Goal: Check status: Check status

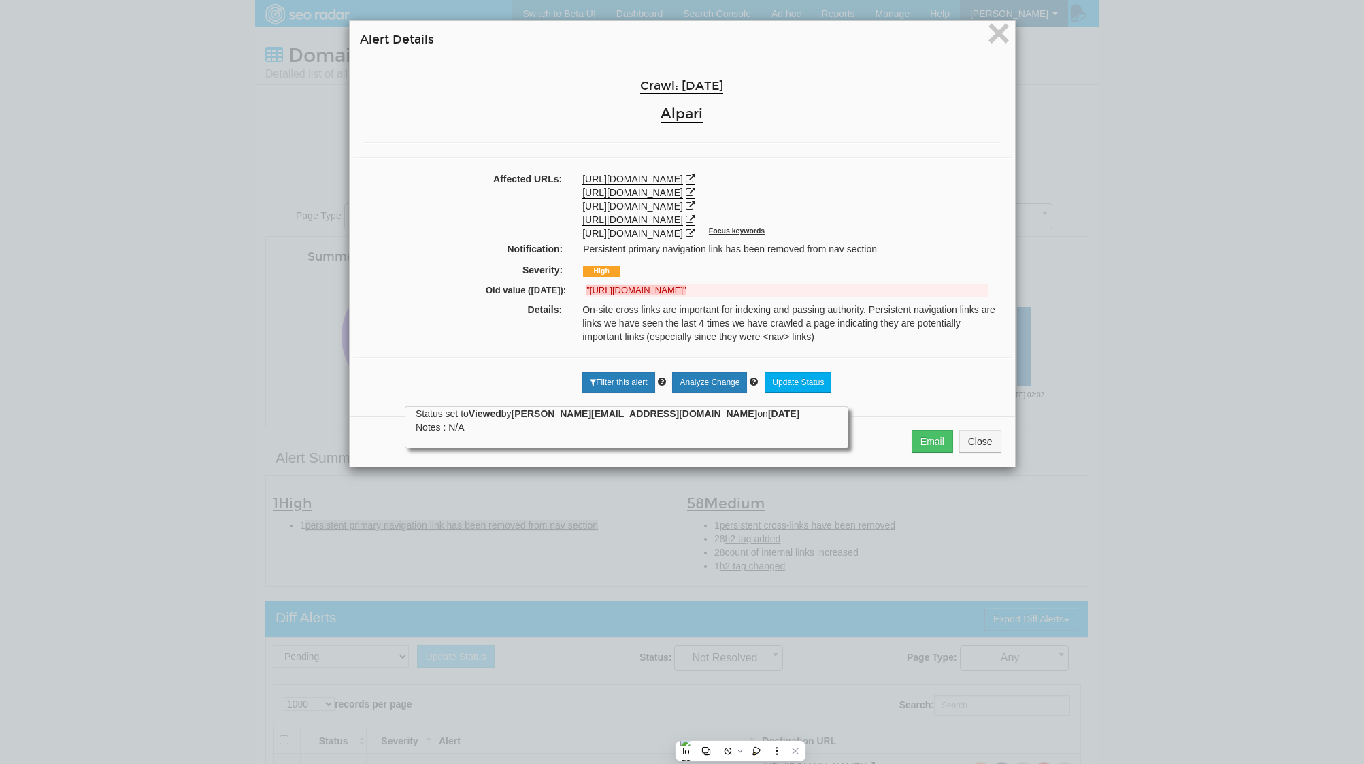
select select "1000"
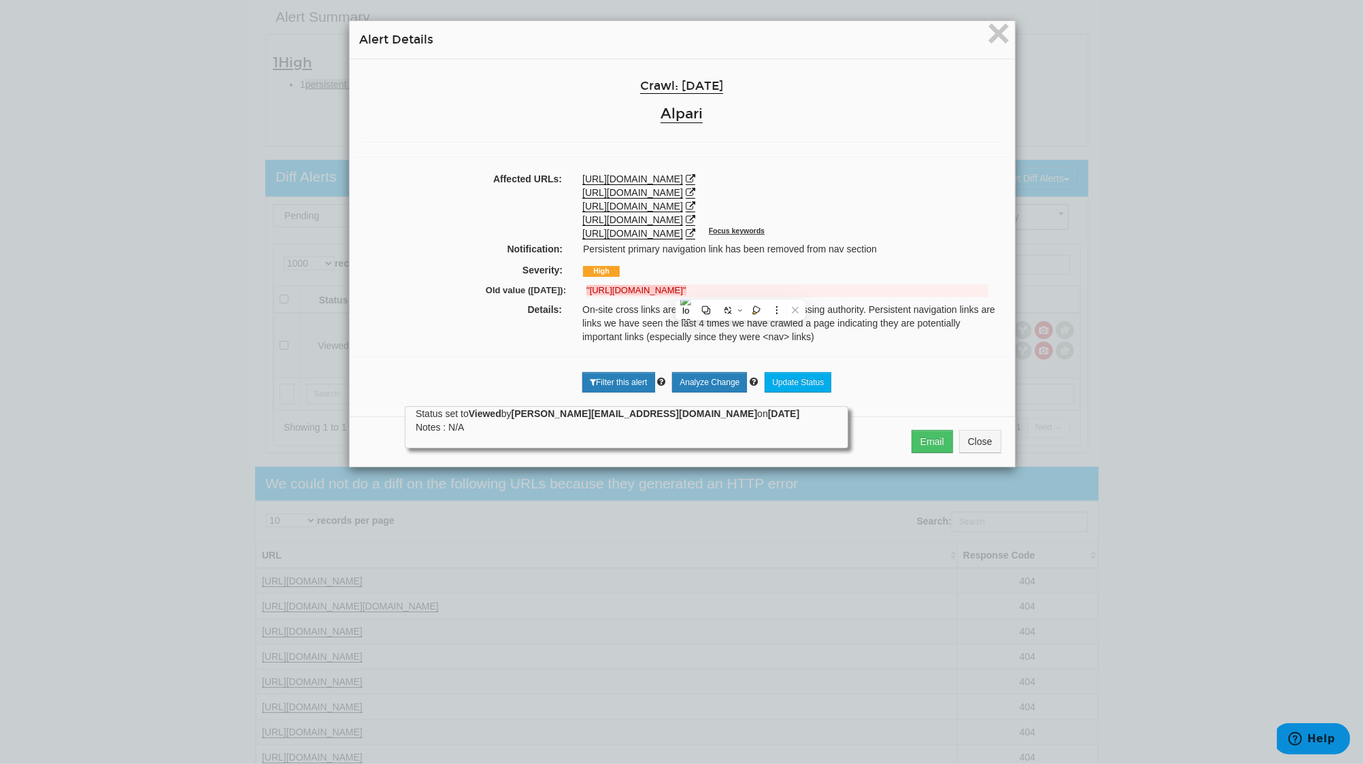
scroll to position [54, 0]
click at [986, 39] on span "×" at bounding box center [998, 33] width 24 height 46
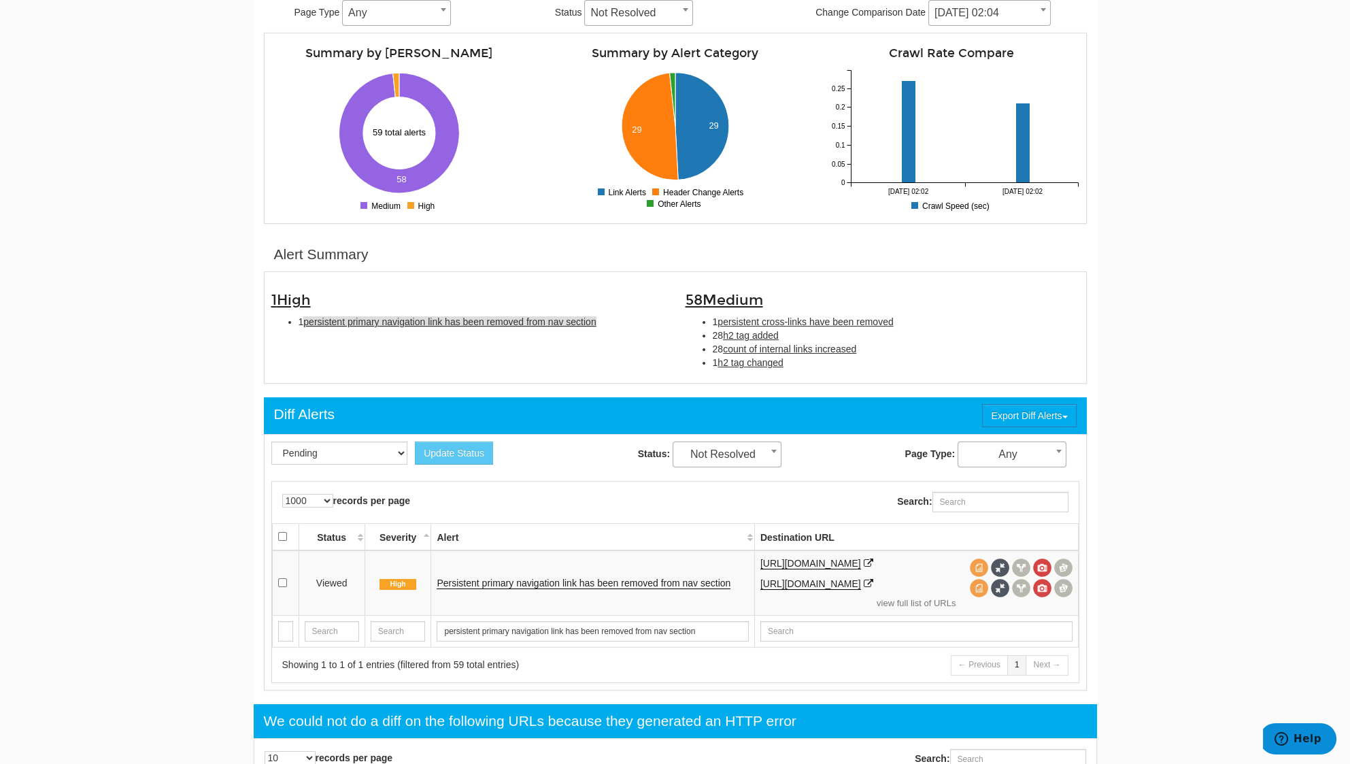
scroll to position [169, 0]
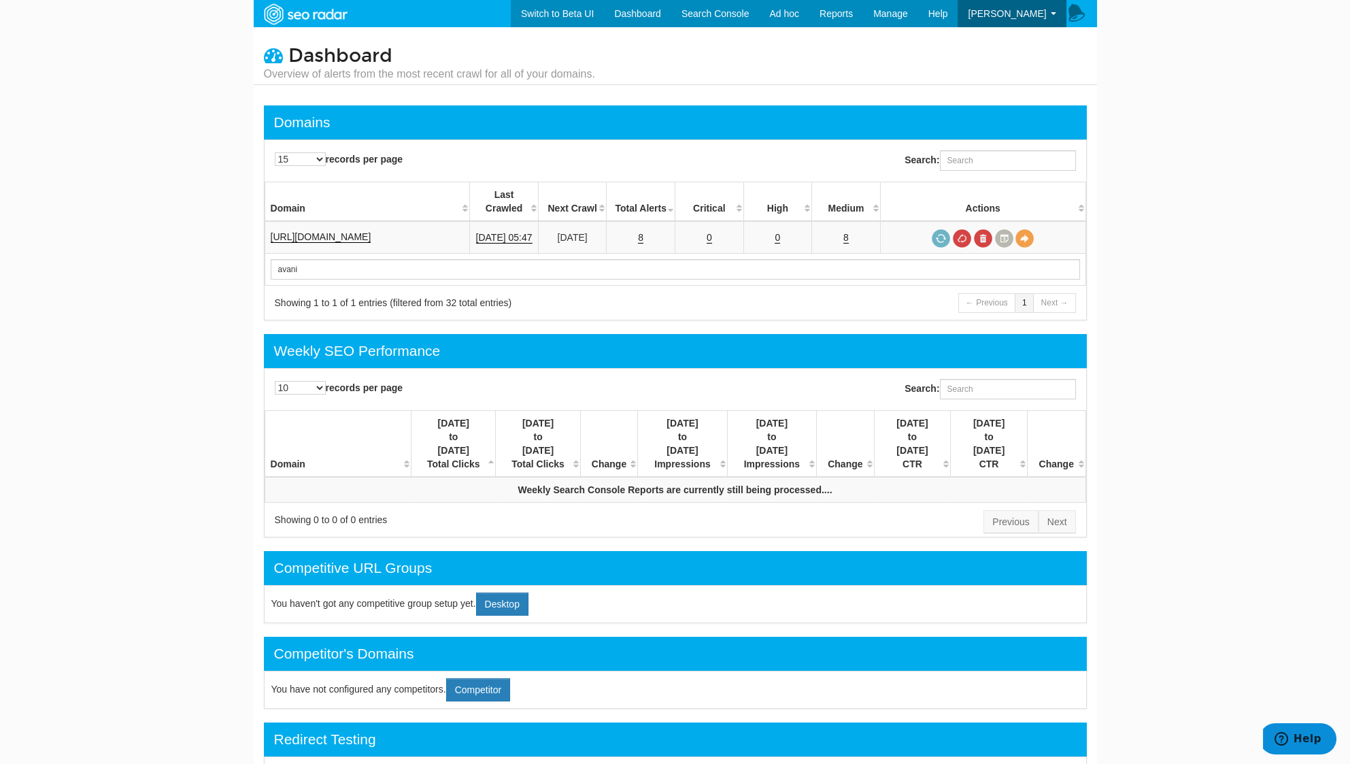
type input "avani"
click at [359, 221] on td "https://www.avanisolutions.co.uk/" at bounding box center [367, 237] width 205 height 33
click at [372, 221] on td "[URL][DOMAIN_NAME]" at bounding box center [367, 237] width 205 height 33
click at [371, 231] on link "[URL][DOMAIN_NAME]" at bounding box center [321, 237] width 101 height 12
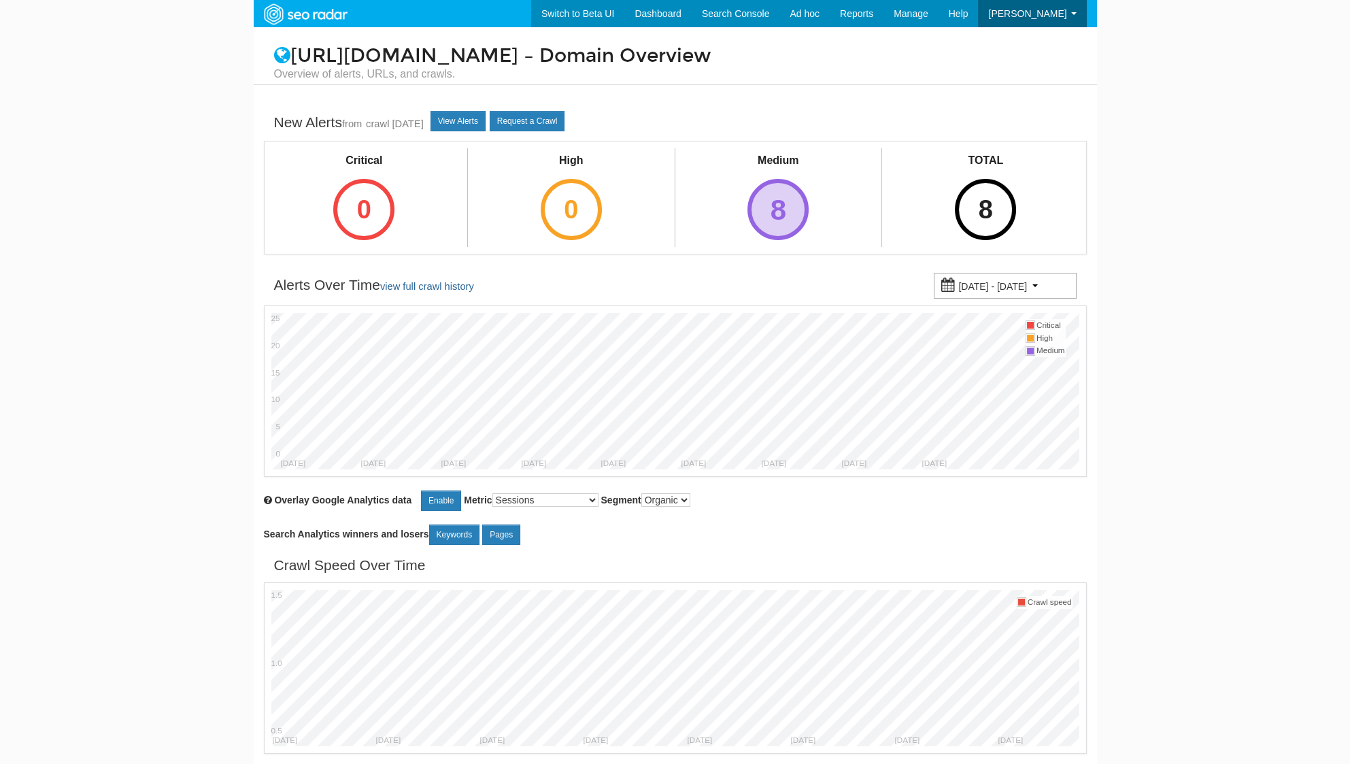
click at [784, 209] on div "8" at bounding box center [777, 209] width 61 height 61
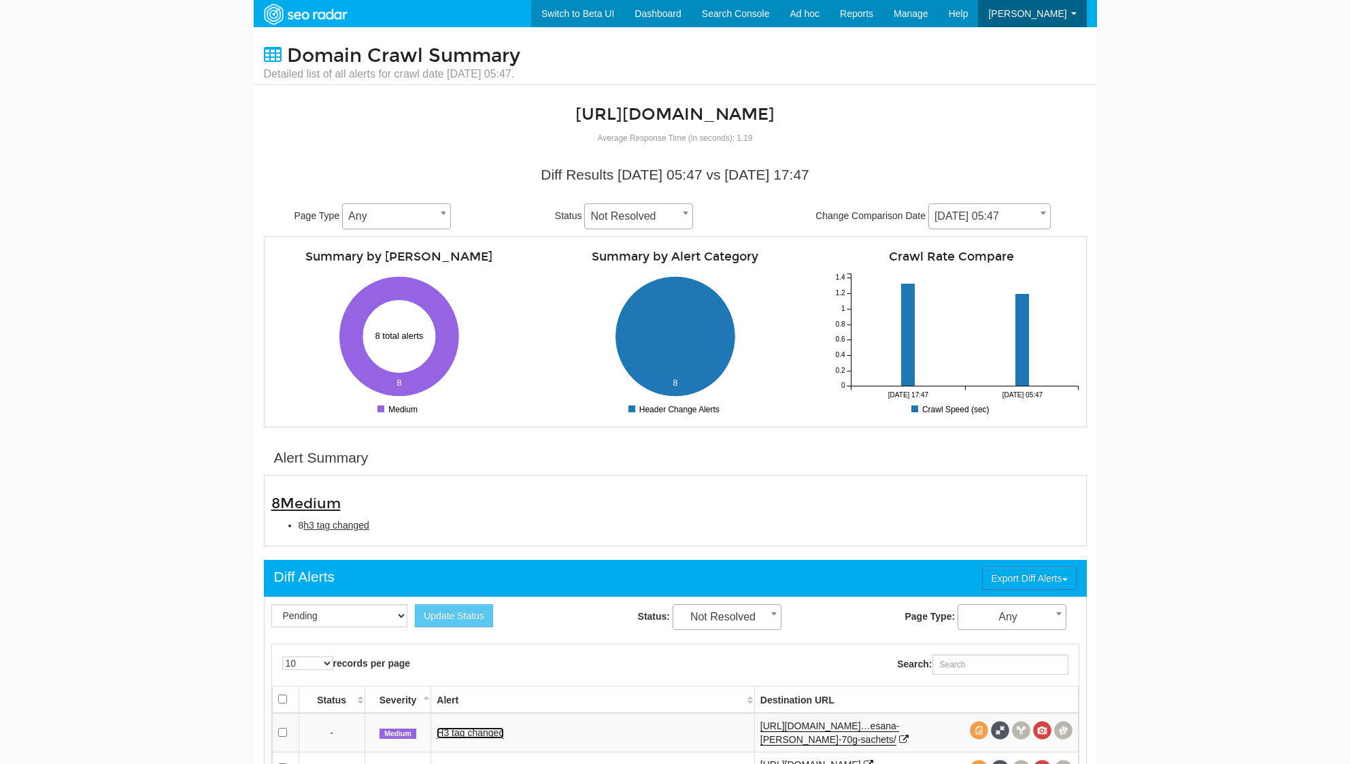
click at [472, 727] on link "H3 tag changed" at bounding box center [470, 733] width 67 height 12
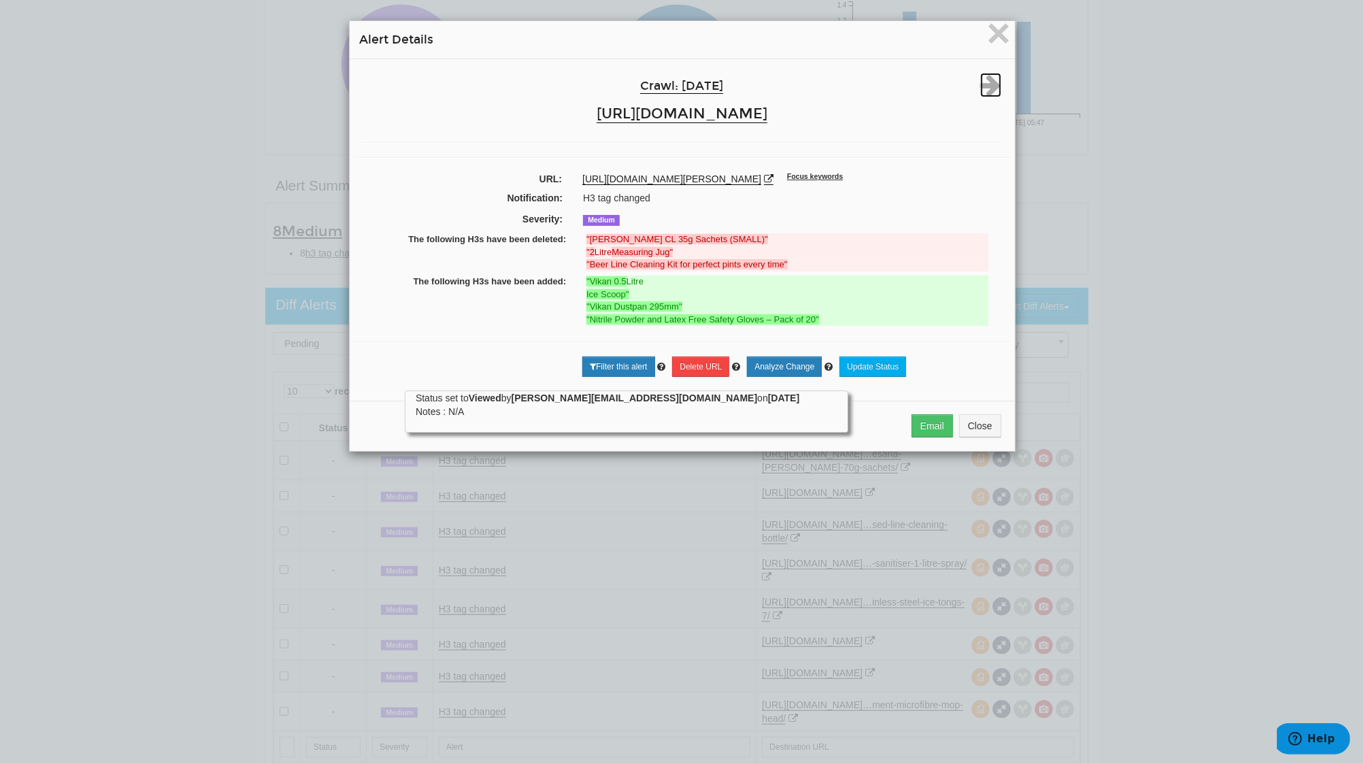
click at [990, 84] on icon at bounding box center [990, 85] width 21 height 24
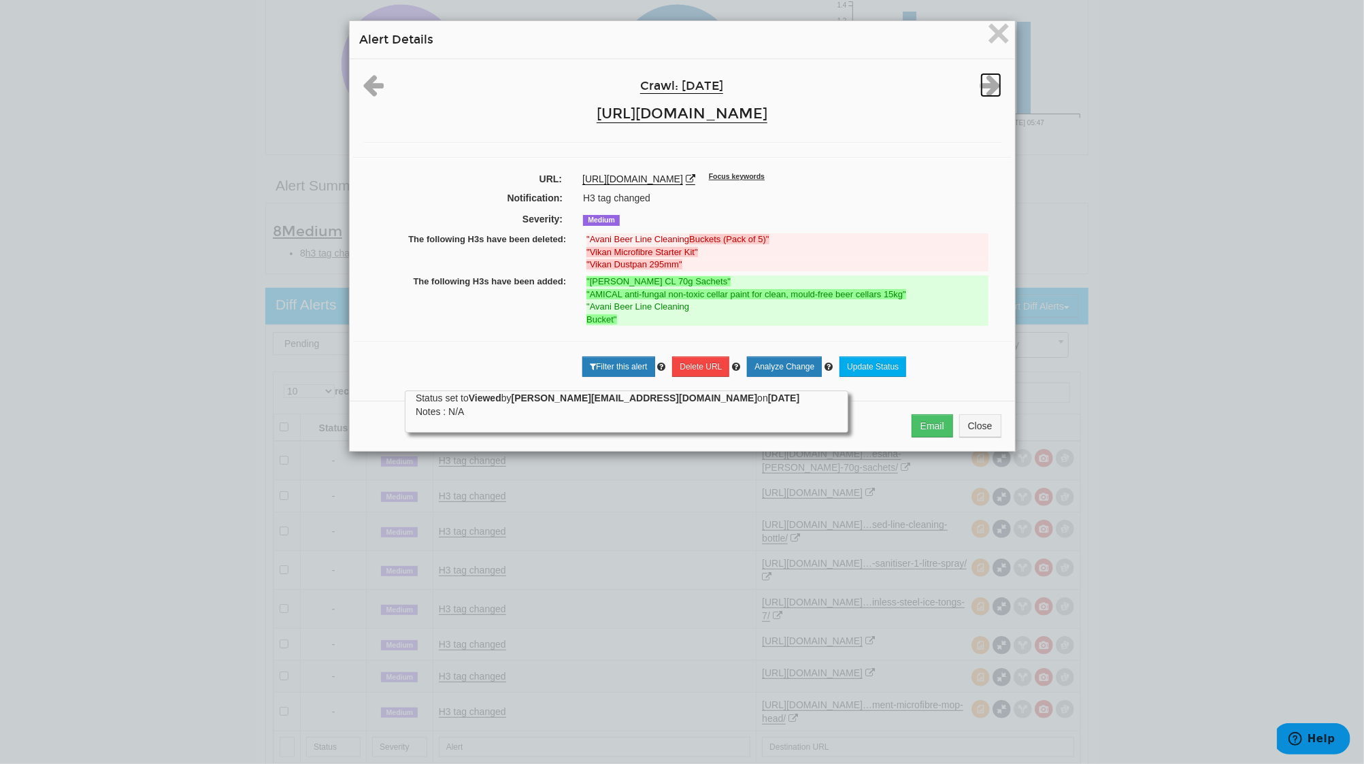
click at [989, 84] on icon at bounding box center [990, 85] width 21 height 24
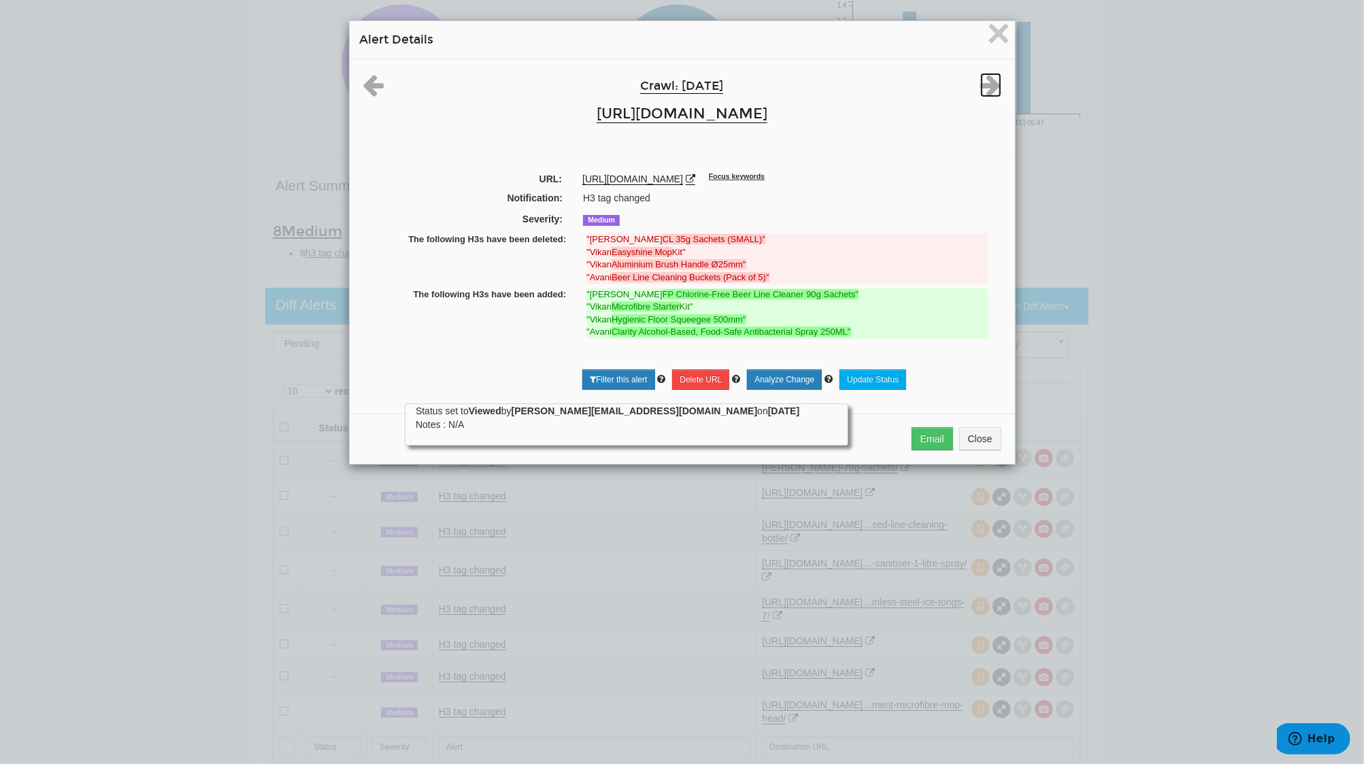
click at [989, 84] on icon at bounding box center [990, 85] width 21 height 24
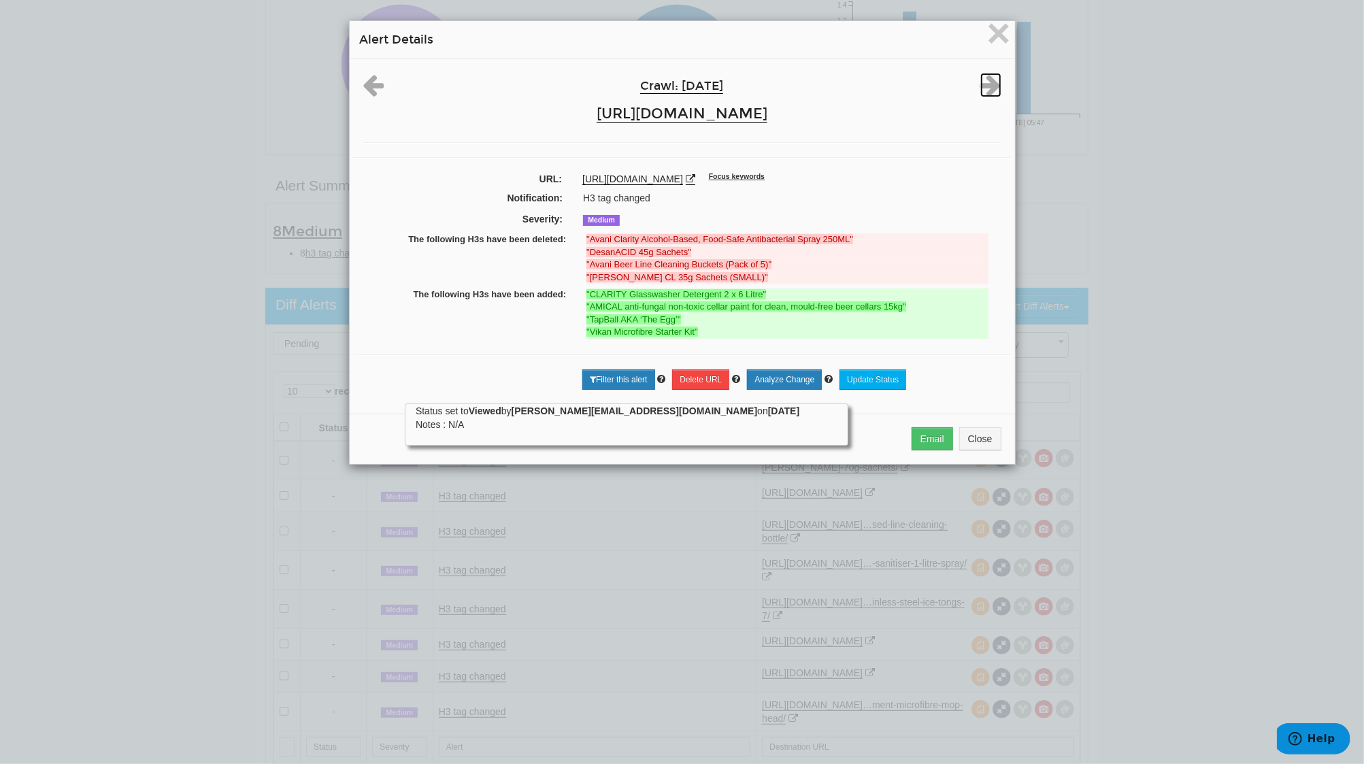
click at [989, 84] on icon at bounding box center [990, 85] width 21 height 24
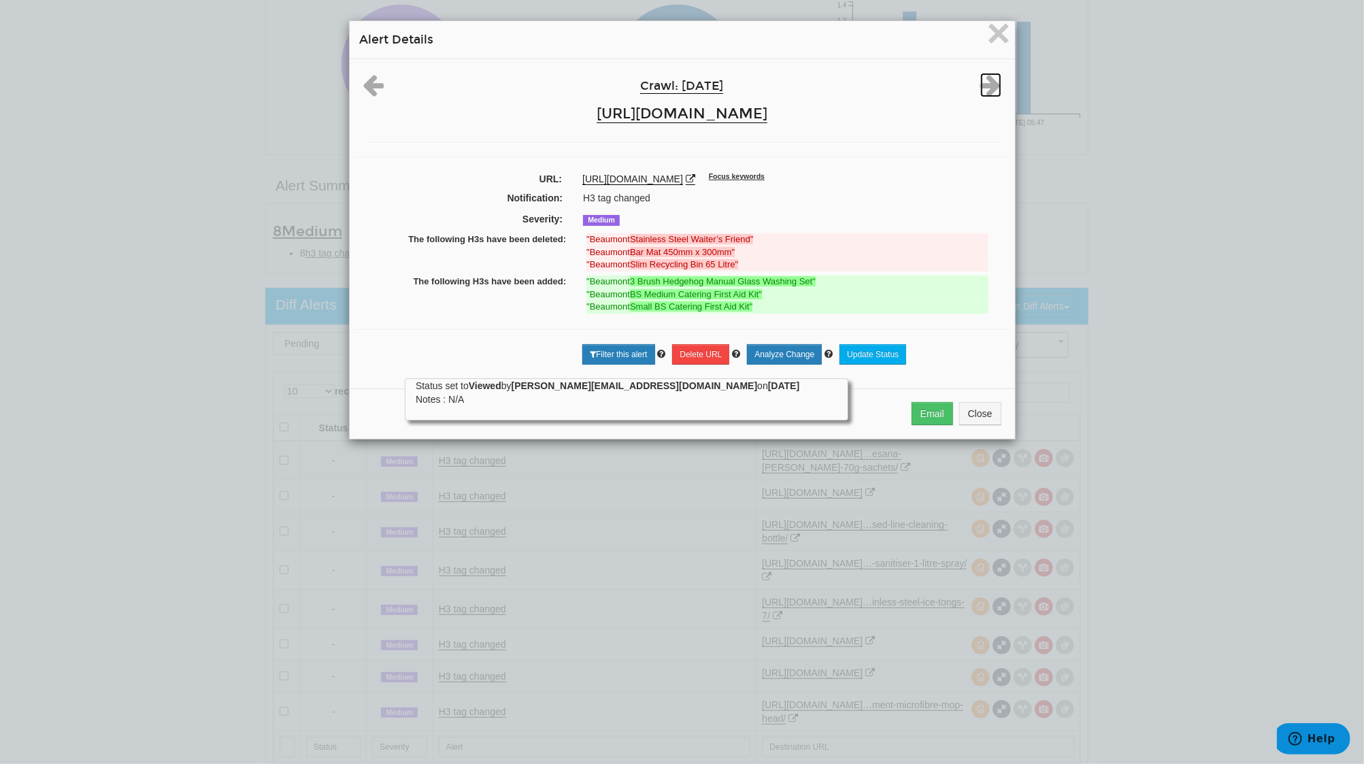
click at [989, 84] on icon at bounding box center [990, 85] width 21 height 24
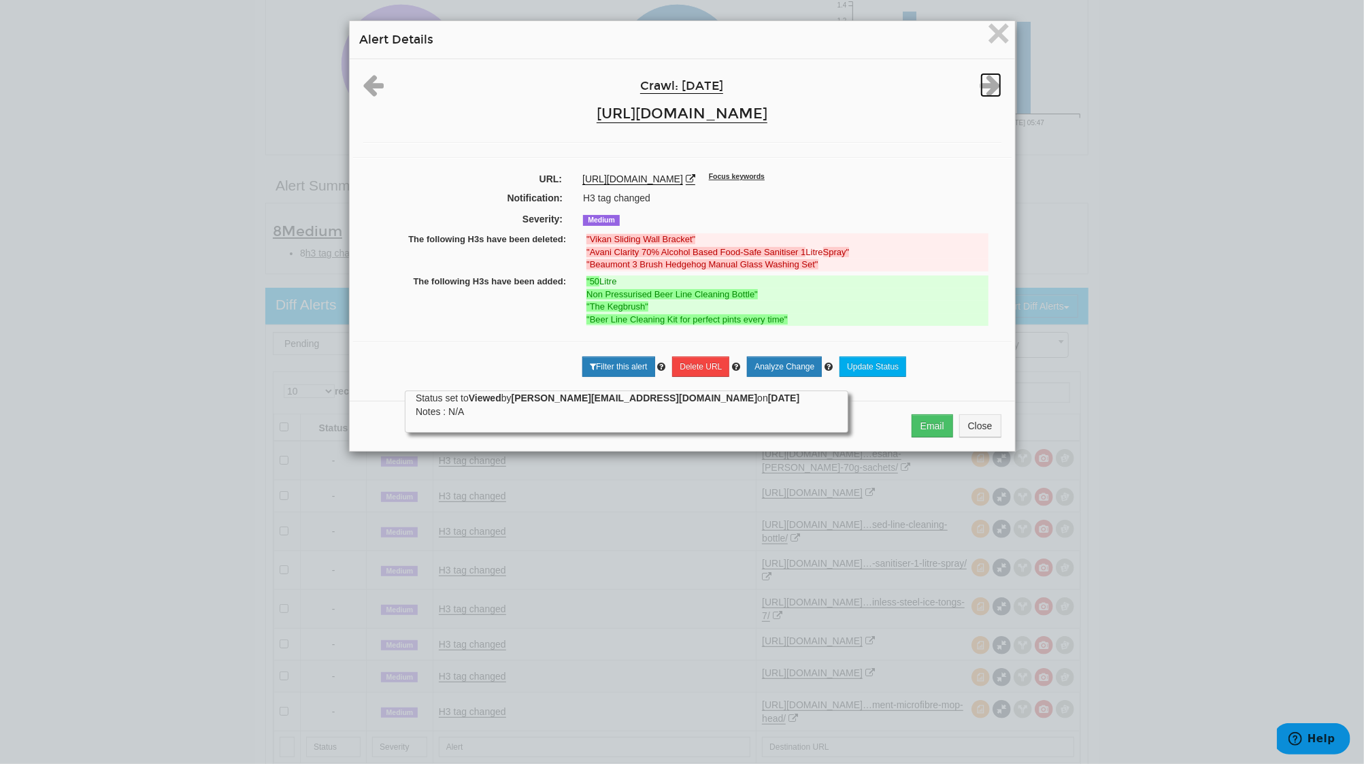
click at [989, 84] on icon at bounding box center [990, 85] width 21 height 24
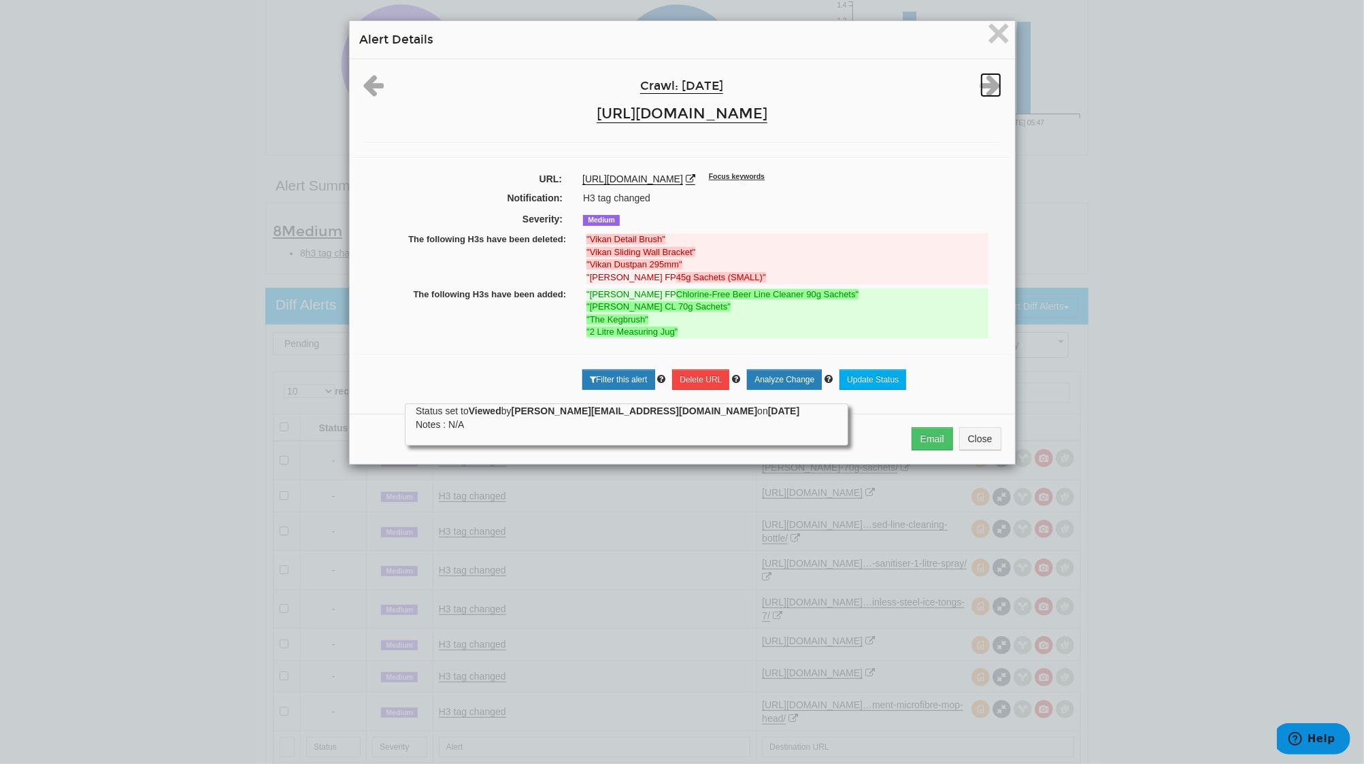
click at [989, 84] on icon at bounding box center [990, 85] width 21 height 24
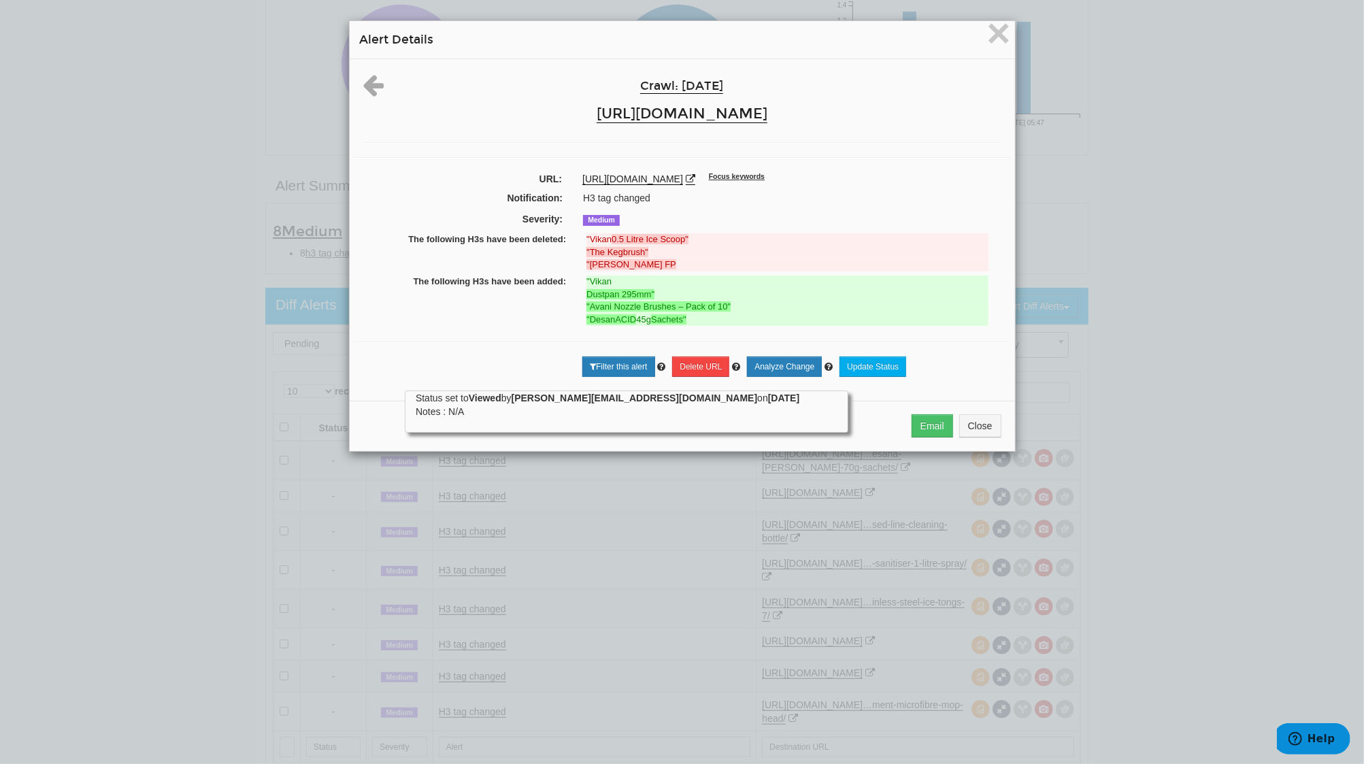
click at [989, 84] on div "Crawl: 10/04/2025 https://www.avanisolutions.co.uk/" at bounding box center [682, 101] width 658 height 56
click at [986, 35] on span "×" at bounding box center [998, 33] width 24 height 46
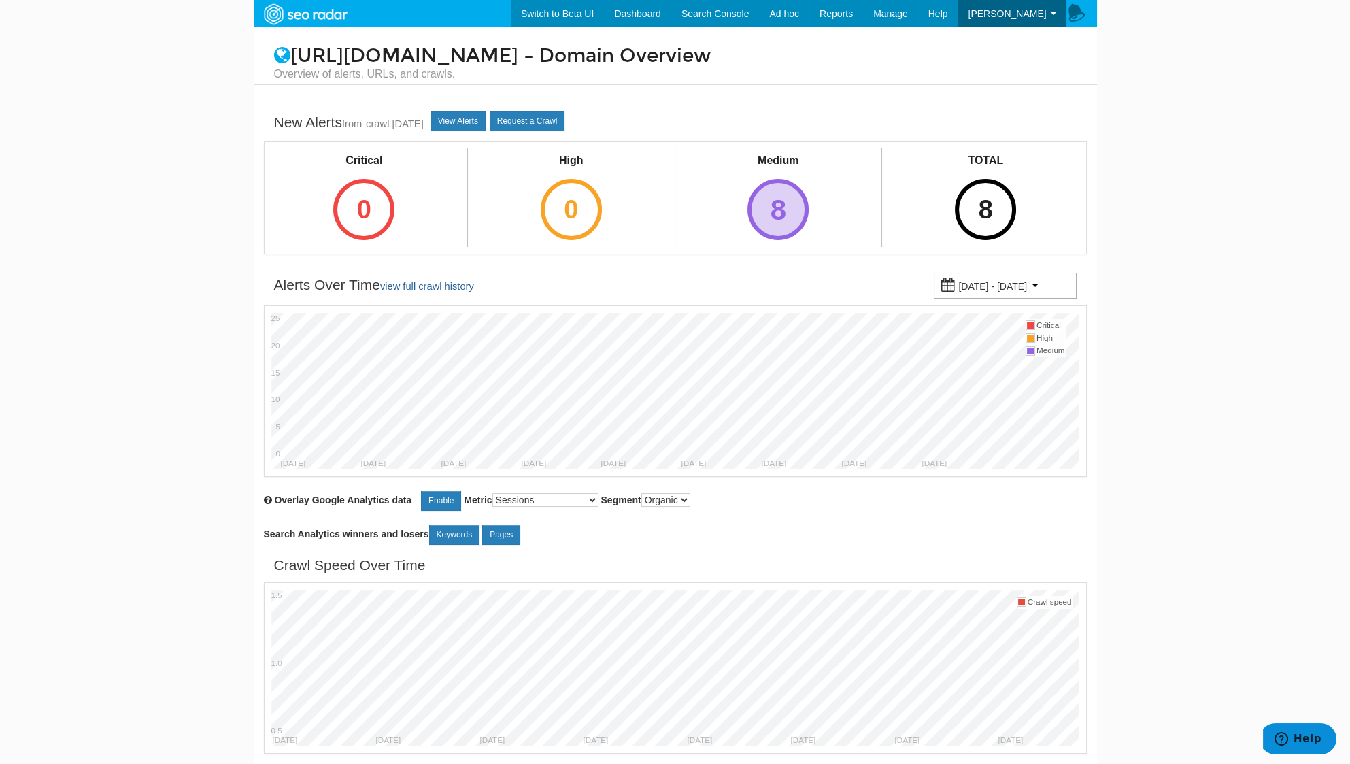
click at [779, 195] on div "8" at bounding box center [777, 209] width 61 height 61
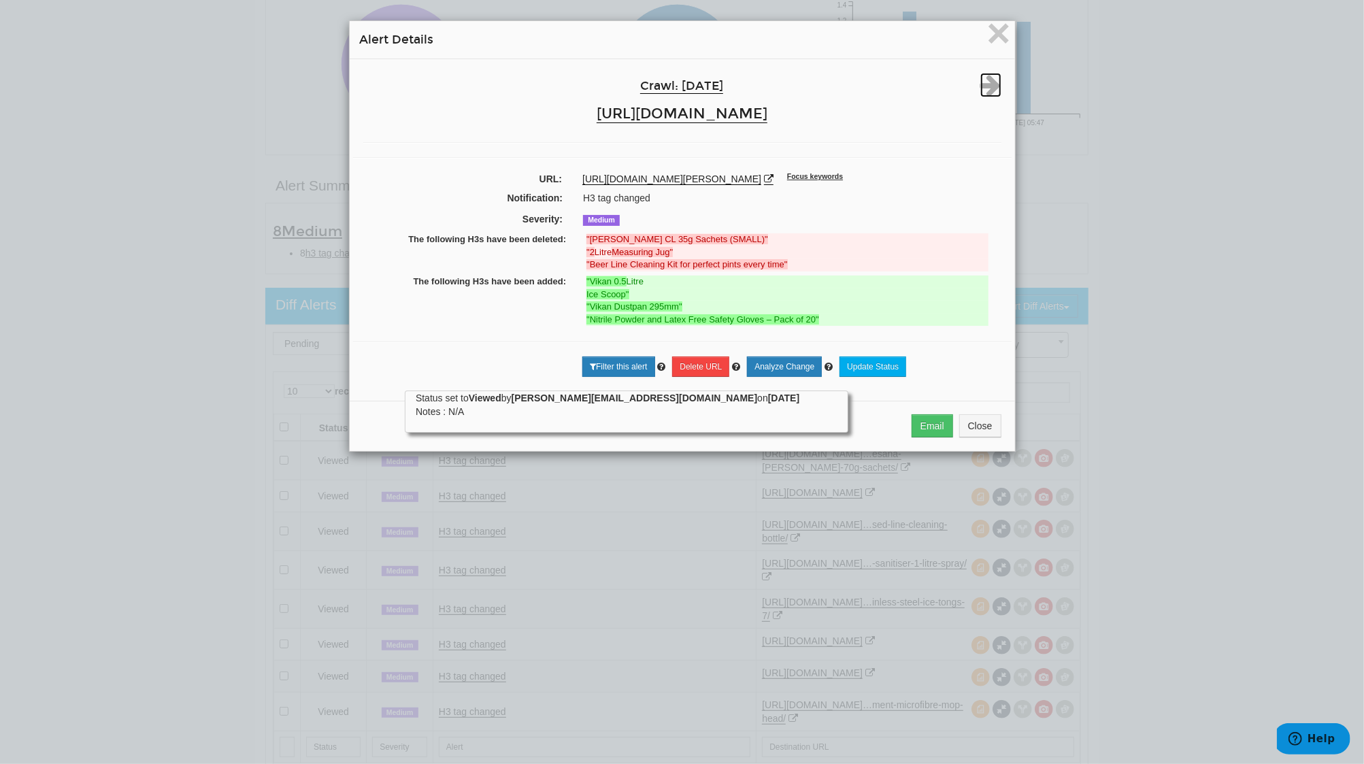
click at [980, 79] on icon at bounding box center [990, 85] width 21 height 24
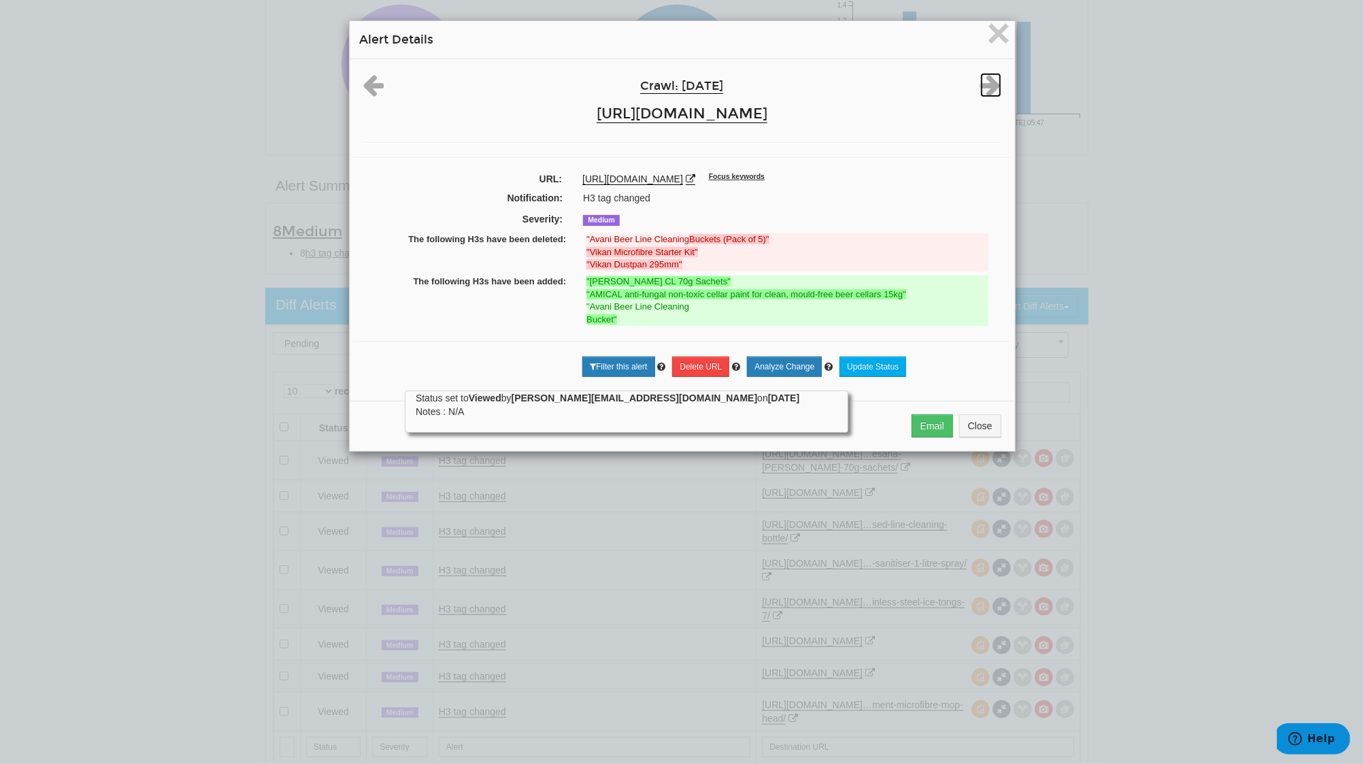
click at [982, 79] on icon at bounding box center [990, 85] width 21 height 24
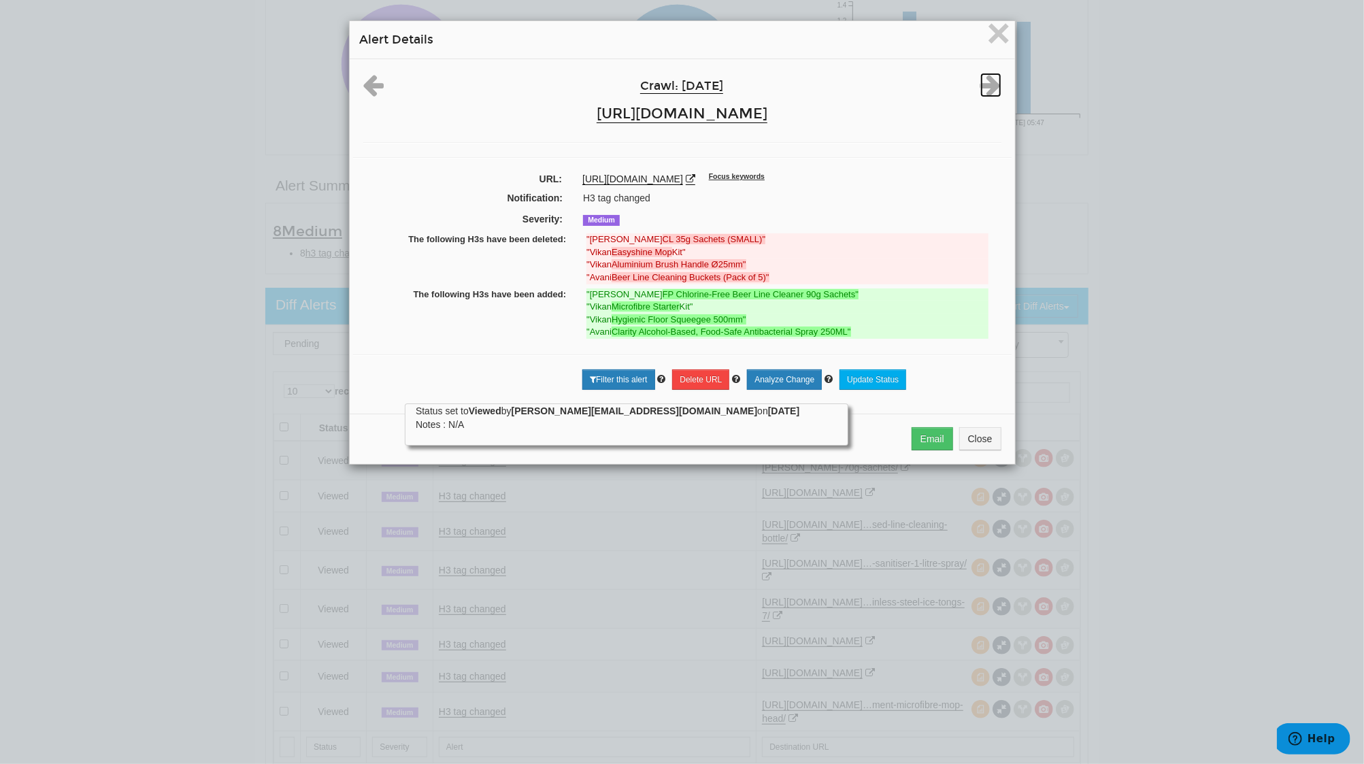
click at [984, 79] on icon at bounding box center [990, 85] width 21 height 24
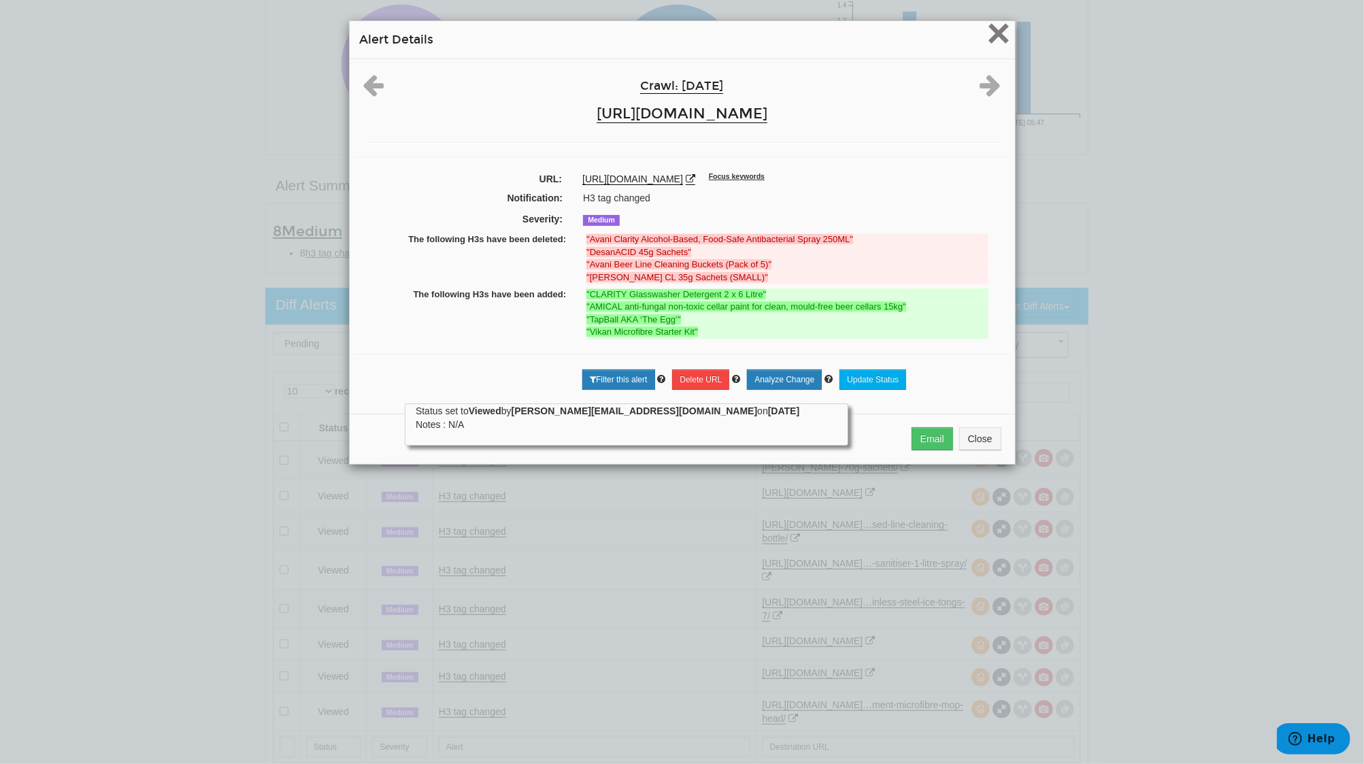
click at [998, 37] on span "×" at bounding box center [998, 33] width 24 height 46
